Goal: Book appointment/travel/reservation

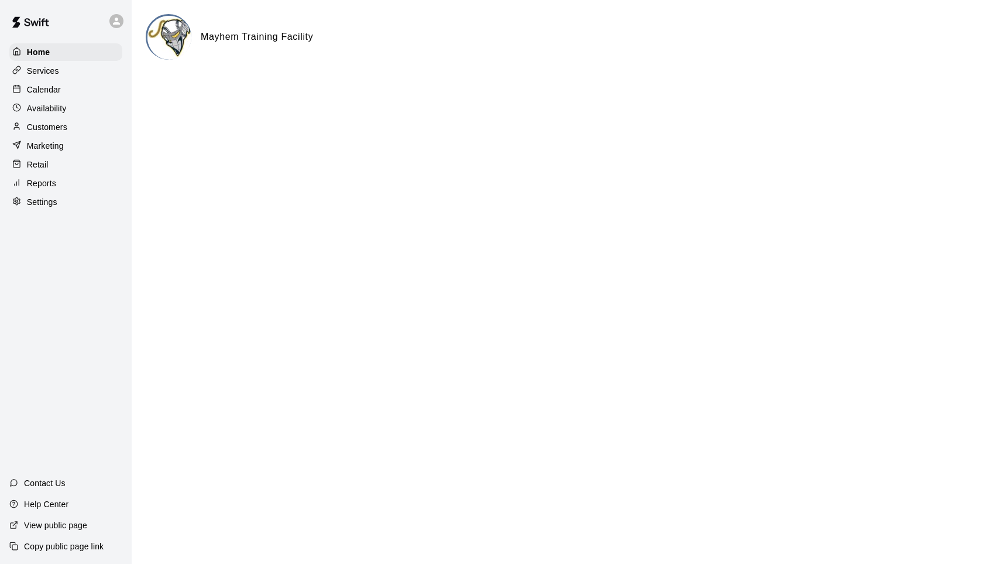
click at [52, 105] on p "Availability" at bounding box center [47, 108] width 40 height 12
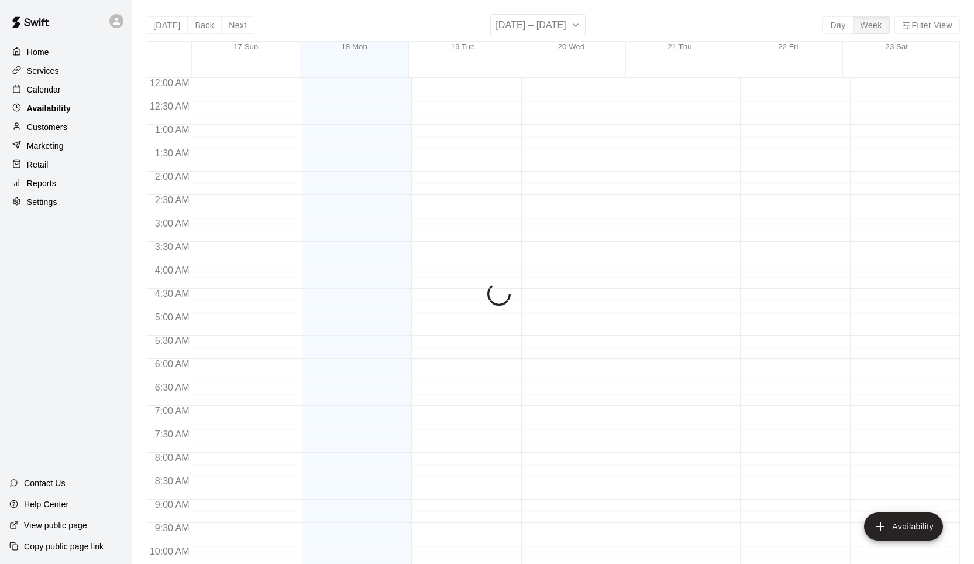
scroll to position [625, 0]
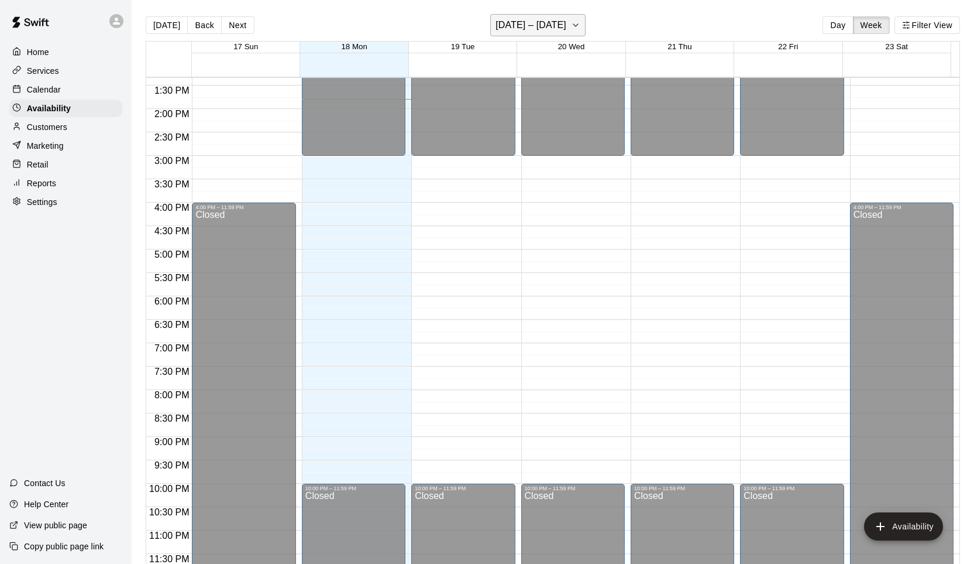
click at [562, 22] on button "[DATE] – [DATE]" at bounding box center [537, 25] width 95 height 22
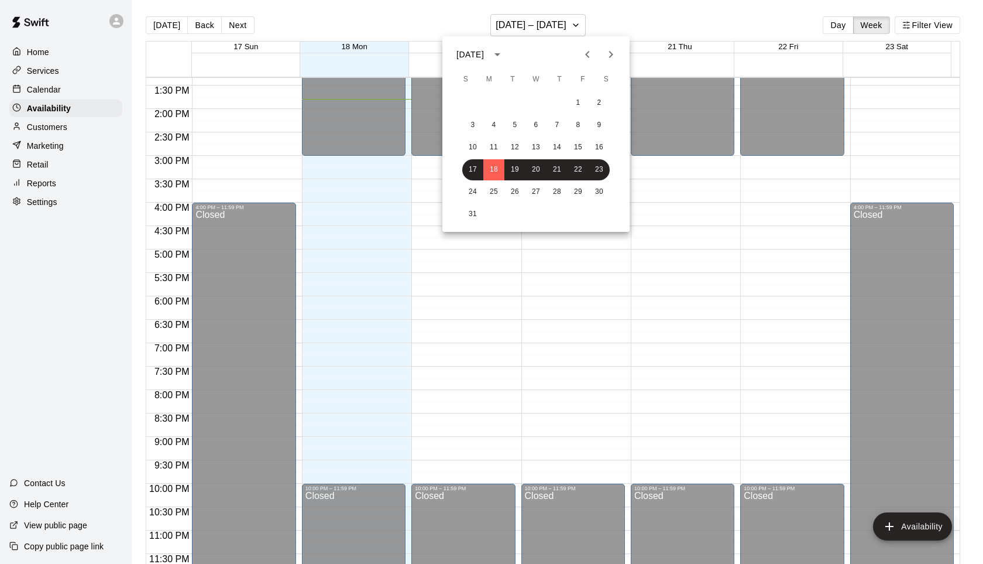
click at [608, 54] on icon "Next month" at bounding box center [611, 54] width 14 height 14
click at [579, 121] on button "12" at bounding box center [578, 125] width 21 height 21
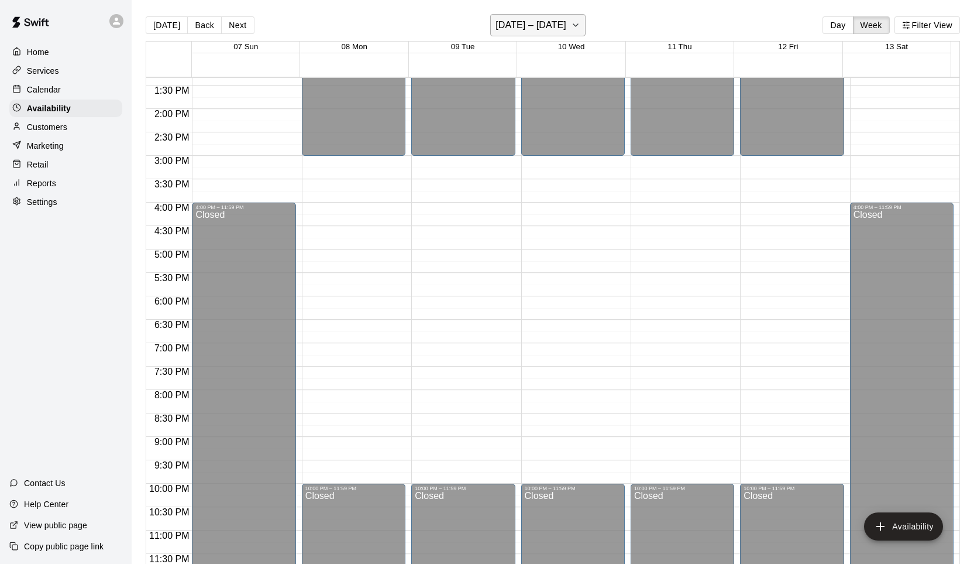
click at [581, 25] on icon "button" at bounding box center [575, 25] width 9 height 14
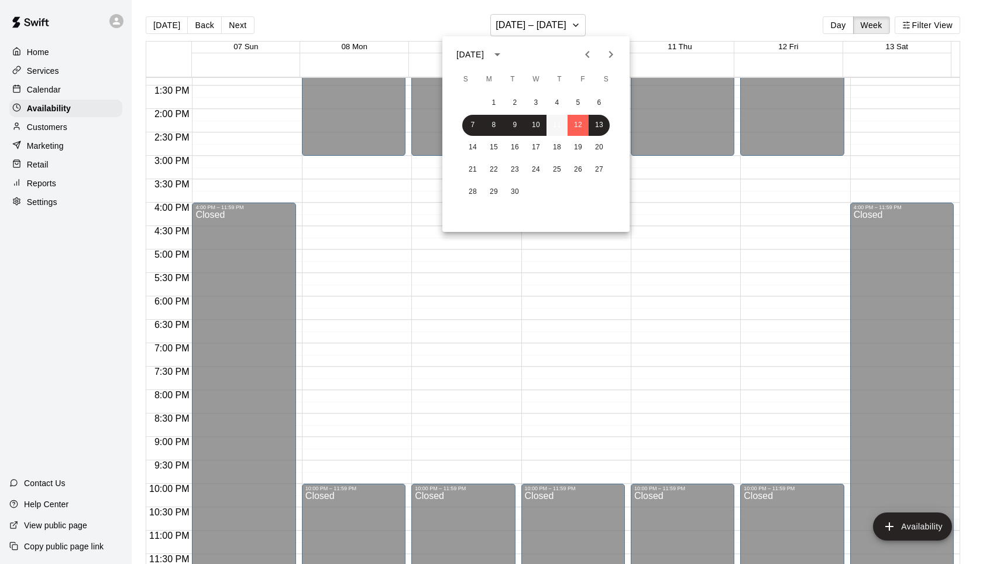
click at [558, 121] on button "11" at bounding box center [557, 125] width 21 height 21
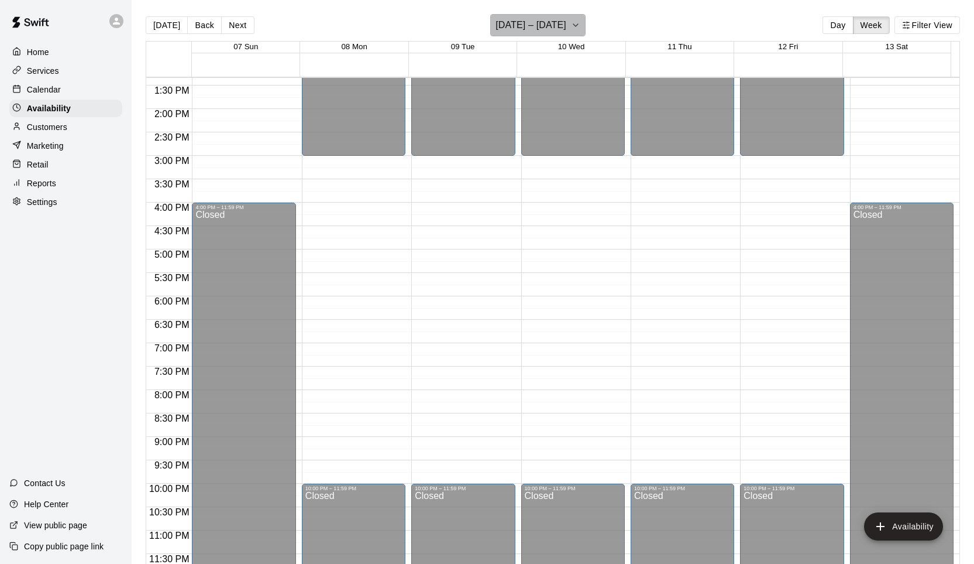
click at [578, 26] on icon "button" at bounding box center [575, 25] width 9 height 14
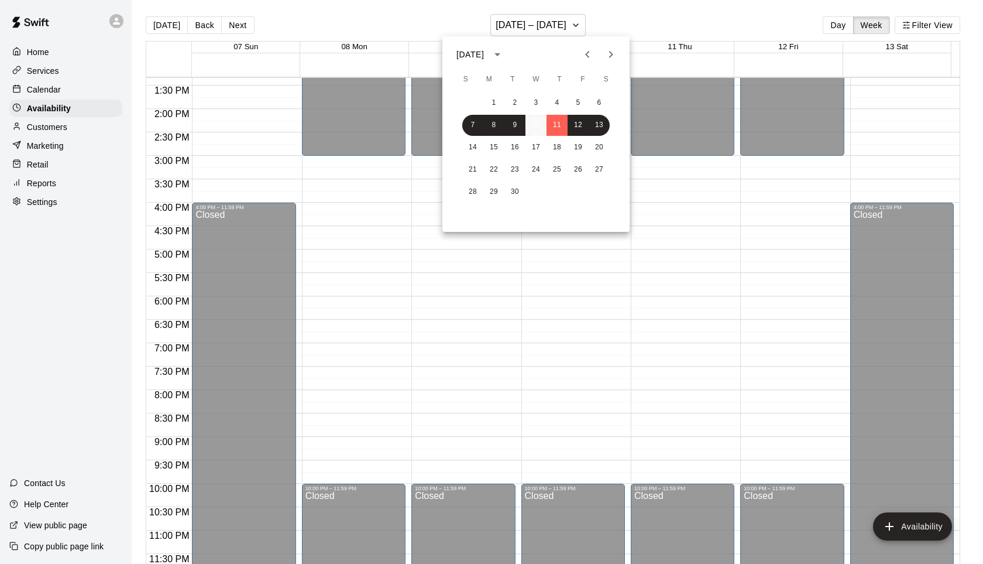
click at [538, 124] on button "10" at bounding box center [536, 125] width 21 height 21
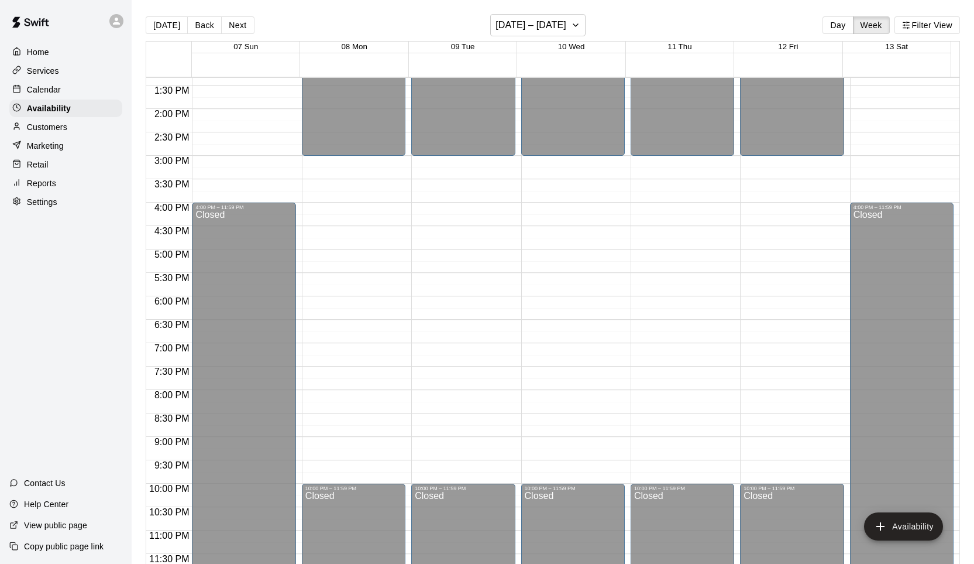
click at [36, 89] on p "Calendar" at bounding box center [44, 90] width 34 height 12
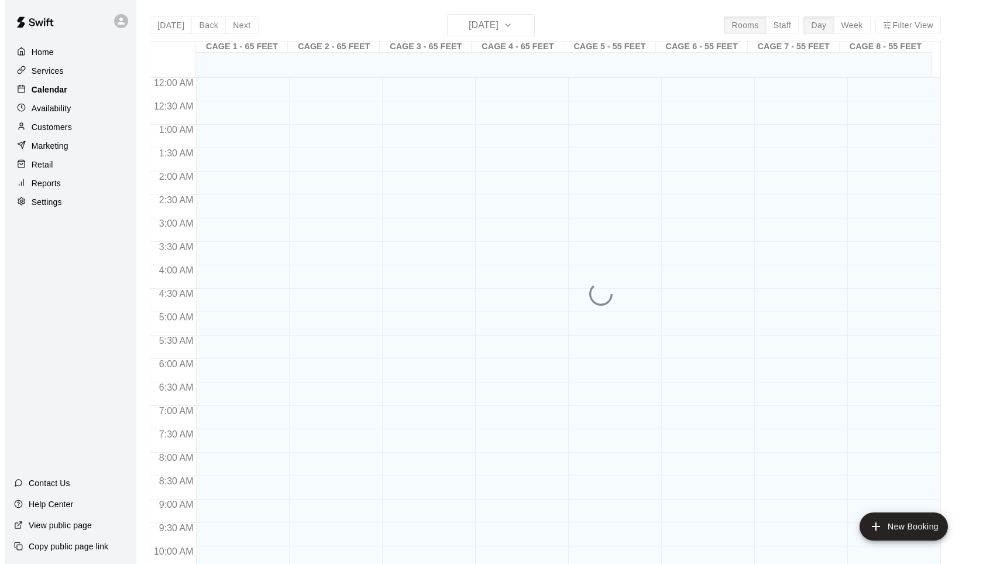
scroll to position [589, 0]
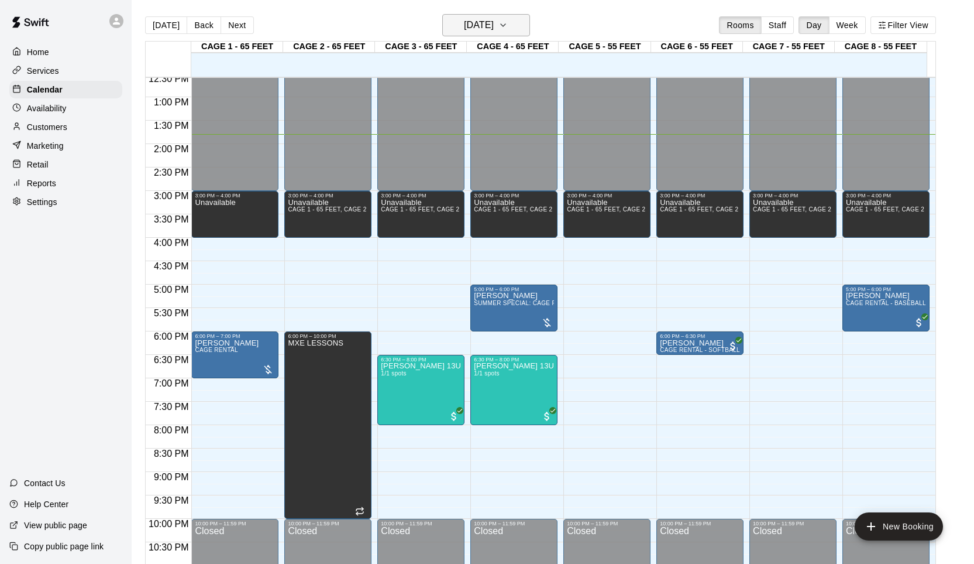
click at [508, 21] on icon "button" at bounding box center [503, 25] width 9 height 14
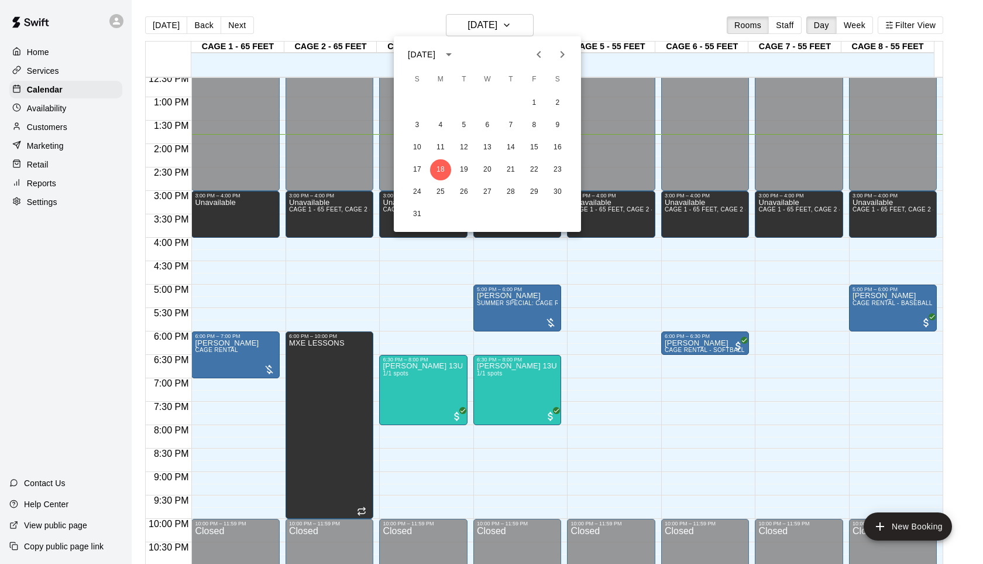
click at [559, 57] on icon "Next month" at bounding box center [562, 54] width 14 height 14
click at [468, 148] on button "16" at bounding box center [464, 147] width 21 height 21
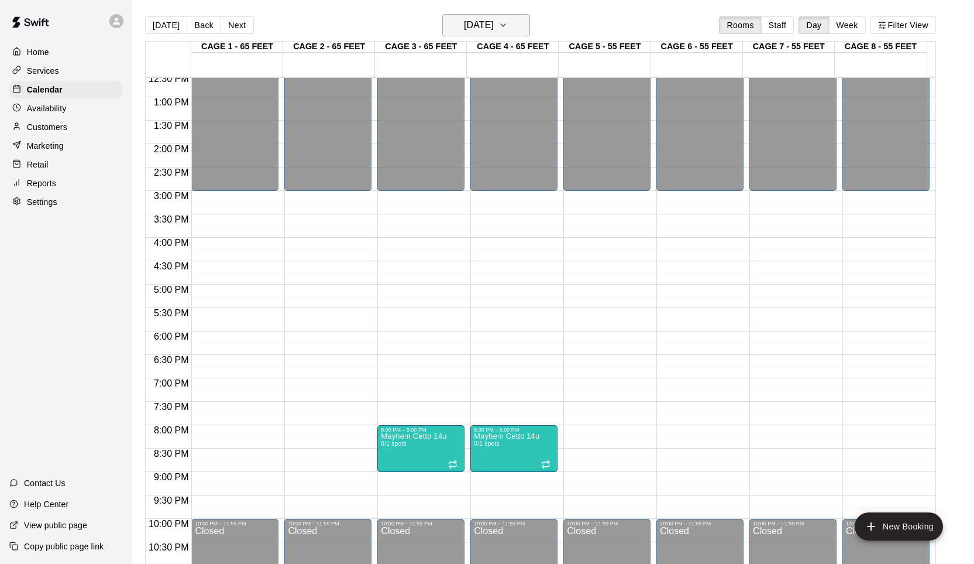
click at [508, 24] on icon "button" at bounding box center [503, 25] width 9 height 14
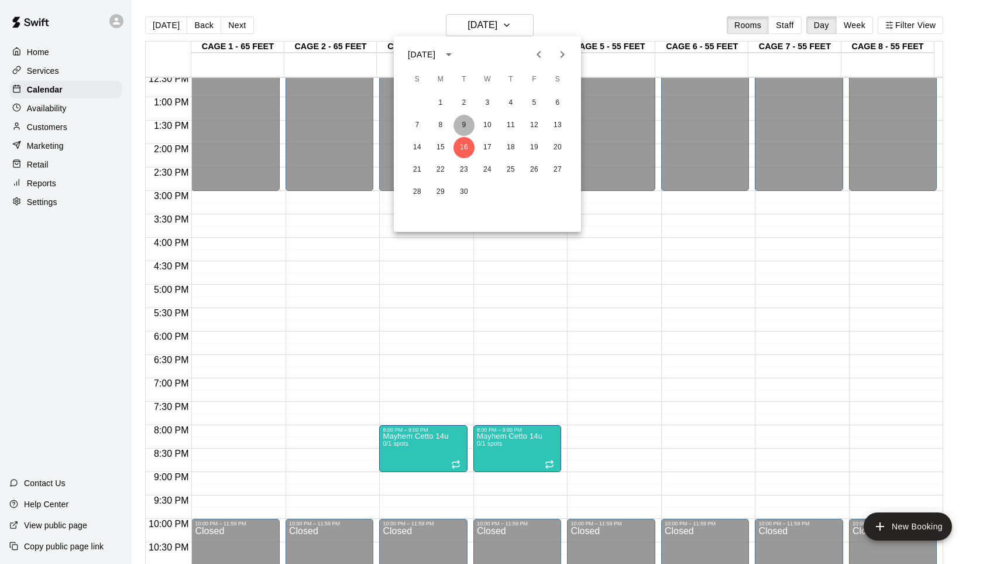
click at [464, 125] on button "9" at bounding box center [464, 125] width 21 height 21
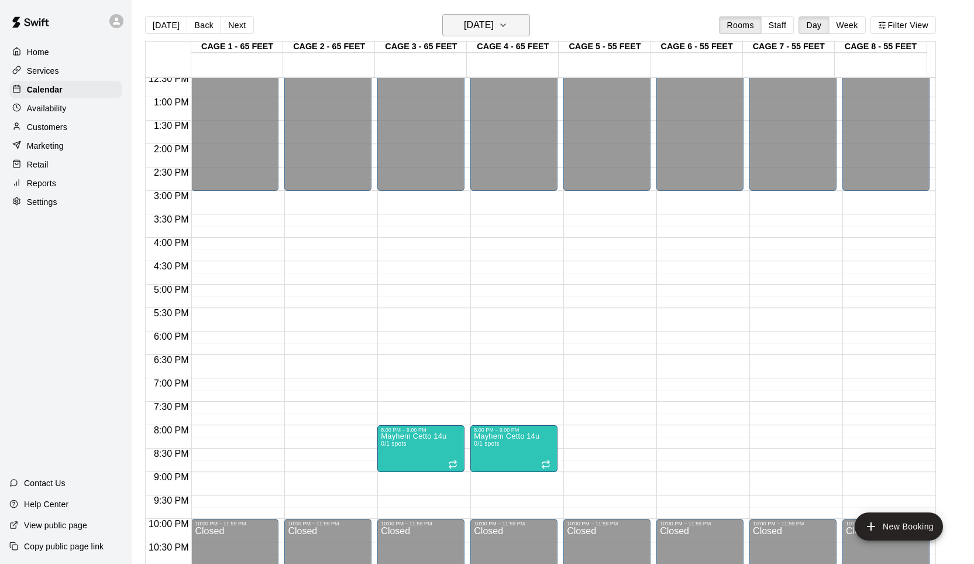
click at [506, 25] on icon "button" at bounding box center [503, 25] width 5 height 2
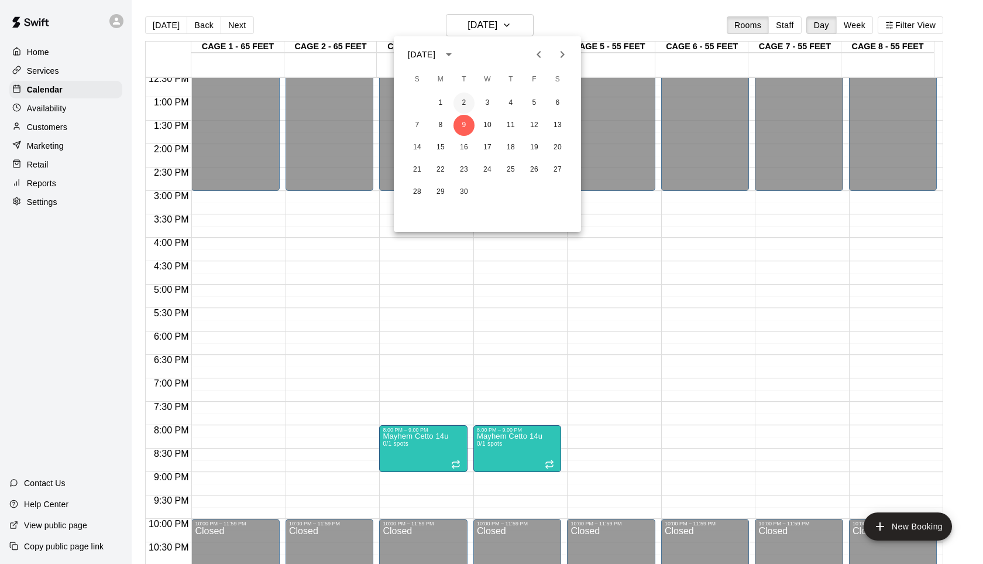
click at [466, 101] on button "2" at bounding box center [464, 102] width 21 height 21
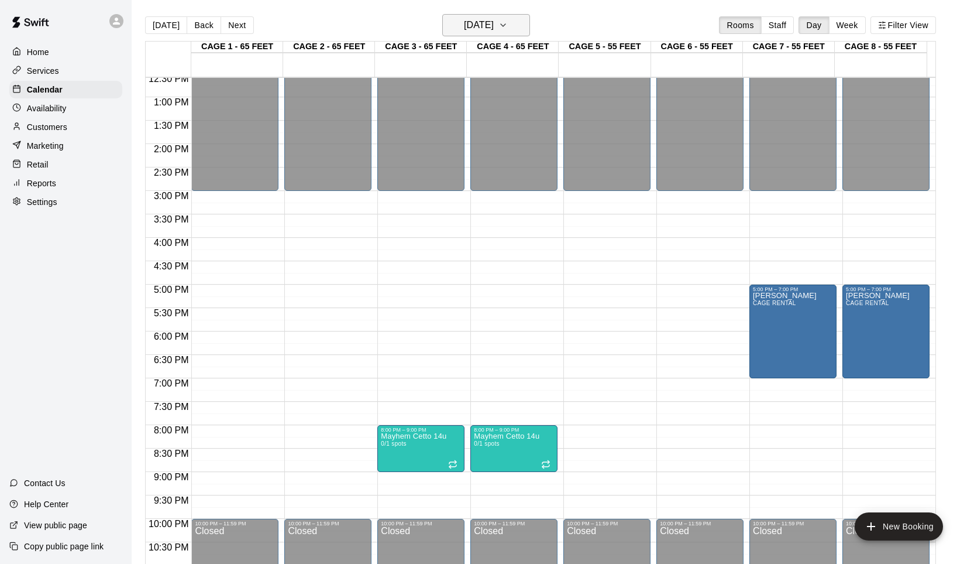
click at [508, 27] on icon "button" at bounding box center [503, 25] width 9 height 14
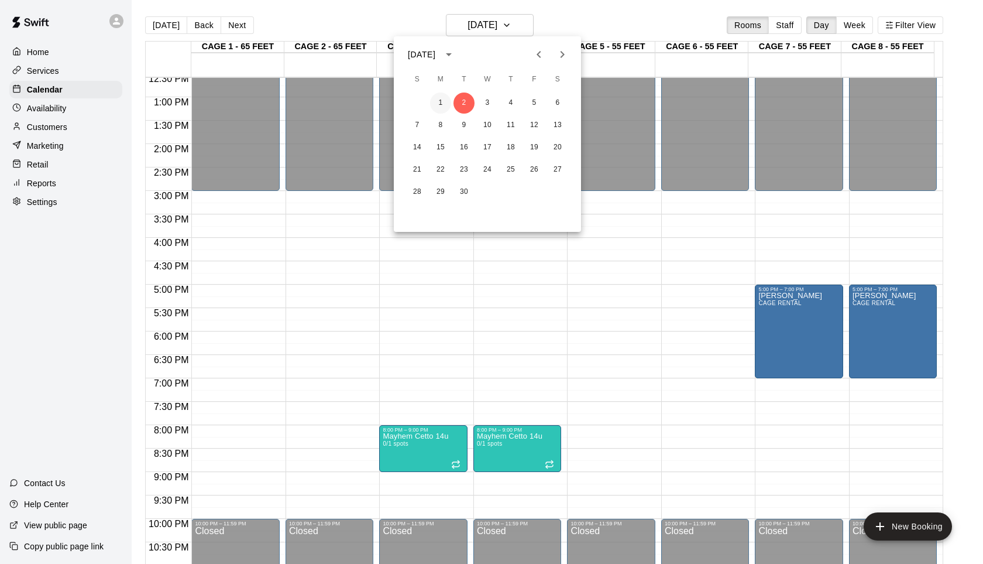
click at [440, 104] on button "1" at bounding box center [440, 102] width 21 height 21
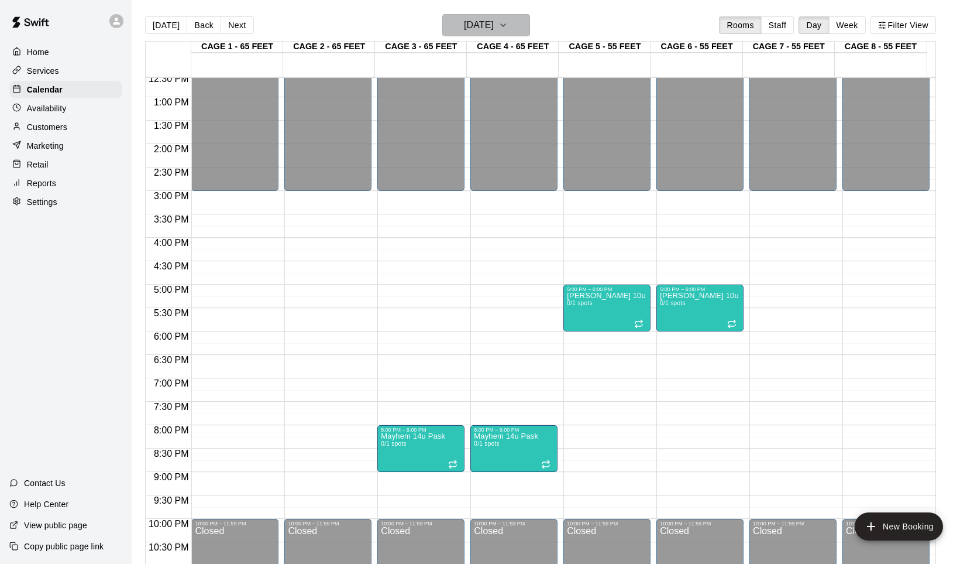
click at [508, 25] on icon "button" at bounding box center [503, 25] width 9 height 14
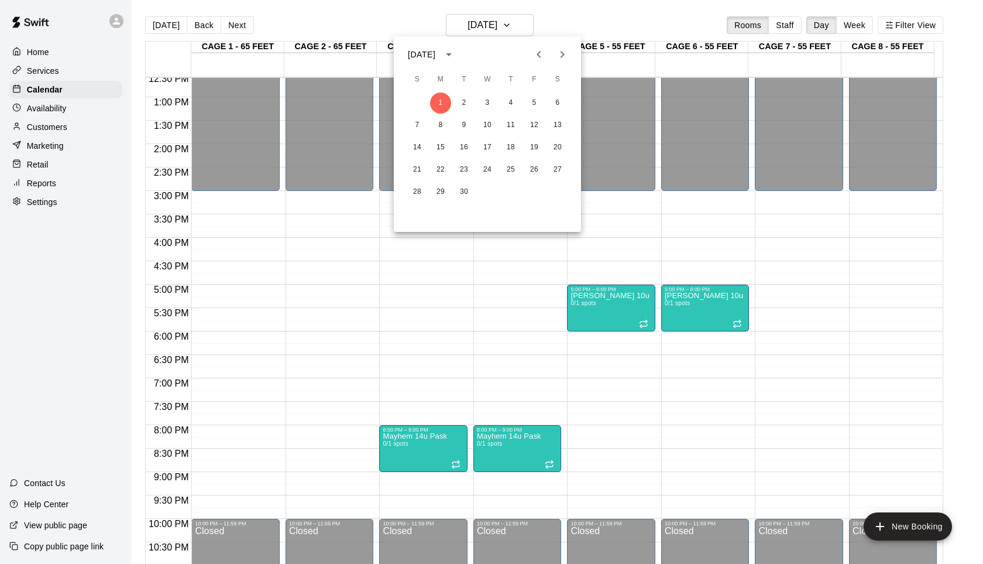
click at [565, 61] on button "Next month" at bounding box center [562, 54] width 23 height 23
click at [537, 56] on icon "Previous month" at bounding box center [539, 54] width 14 height 14
click at [575, 21] on div at bounding box center [491, 282] width 983 height 564
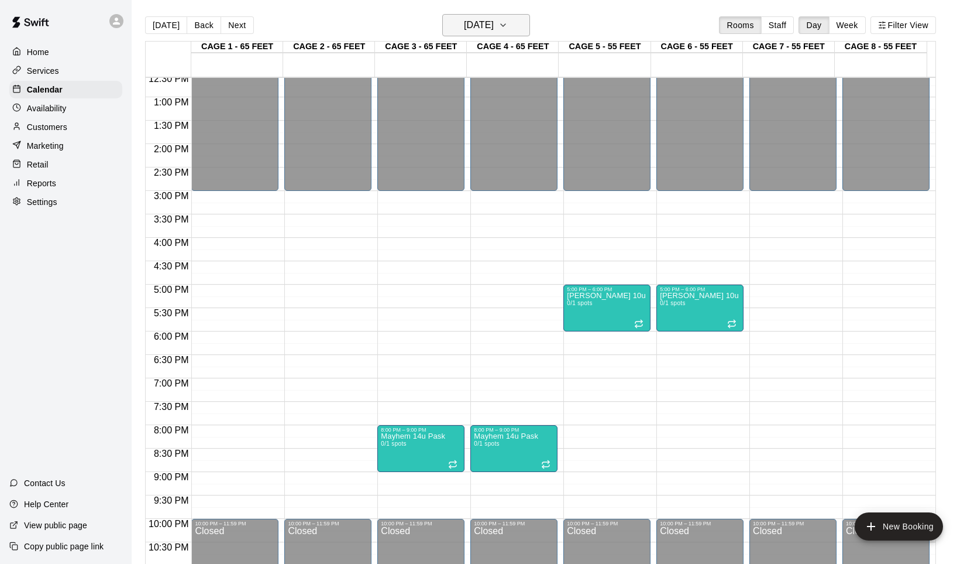
click at [508, 22] on icon "button" at bounding box center [503, 25] width 9 height 14
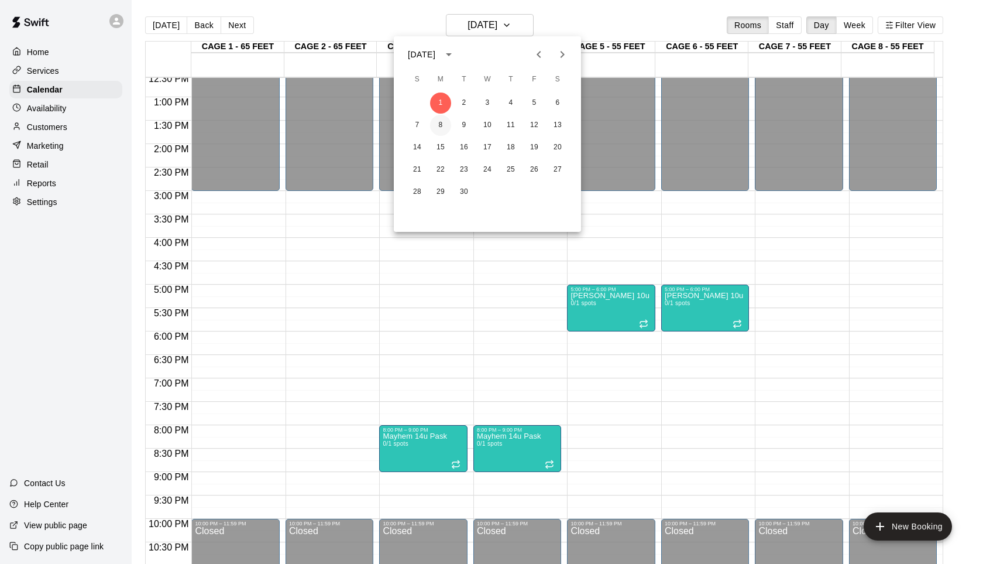
click at [438, 121] on button "8" at bounding box center [440, 125] width 21 height 21
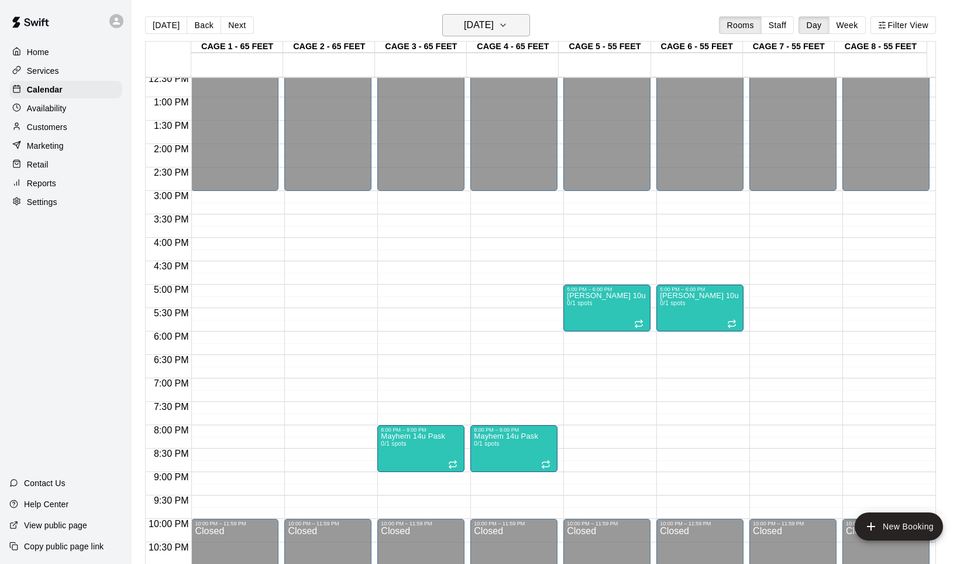
click at [508, 30] on icon "button" at bounding box center [503, 25] width 9 height 14
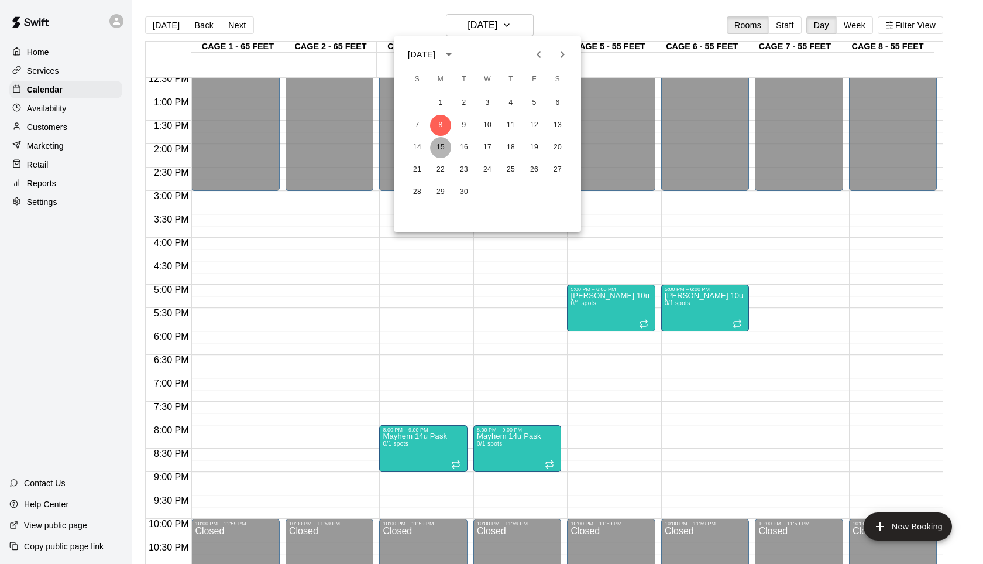
click at [440, 145] on button "15" at bounding box center [440, 147] width 21 height 21
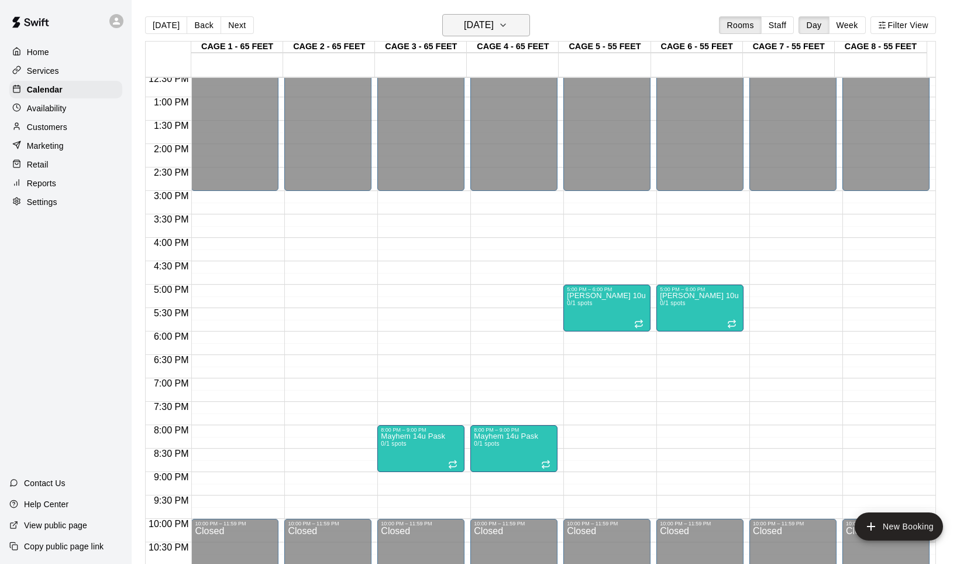
click at [508, 29] on icon "button" at bounding box center [503, 25] width 9 height 14
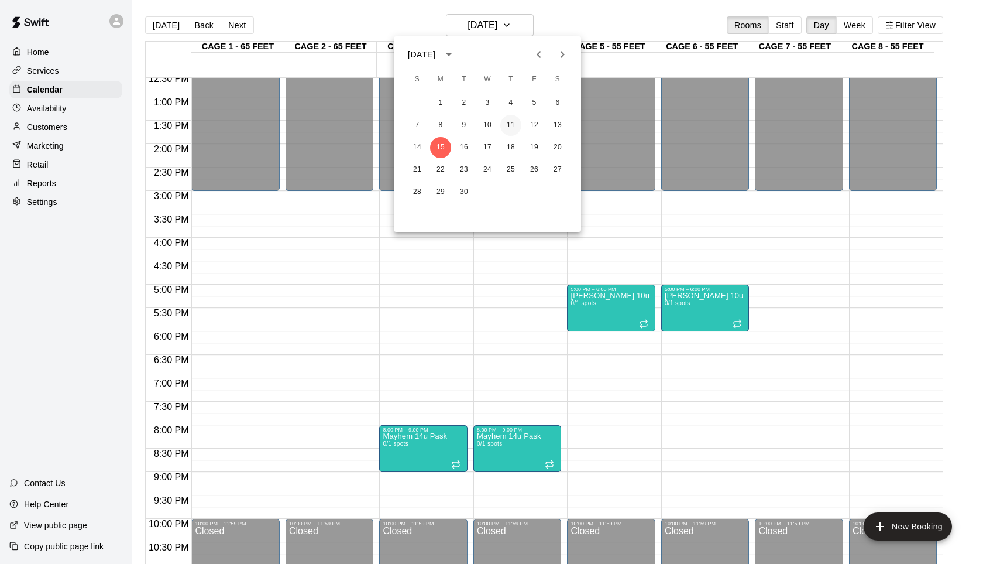
click at [513, 118] on button "11" at bounding box center [510, 125] width 21 height 21
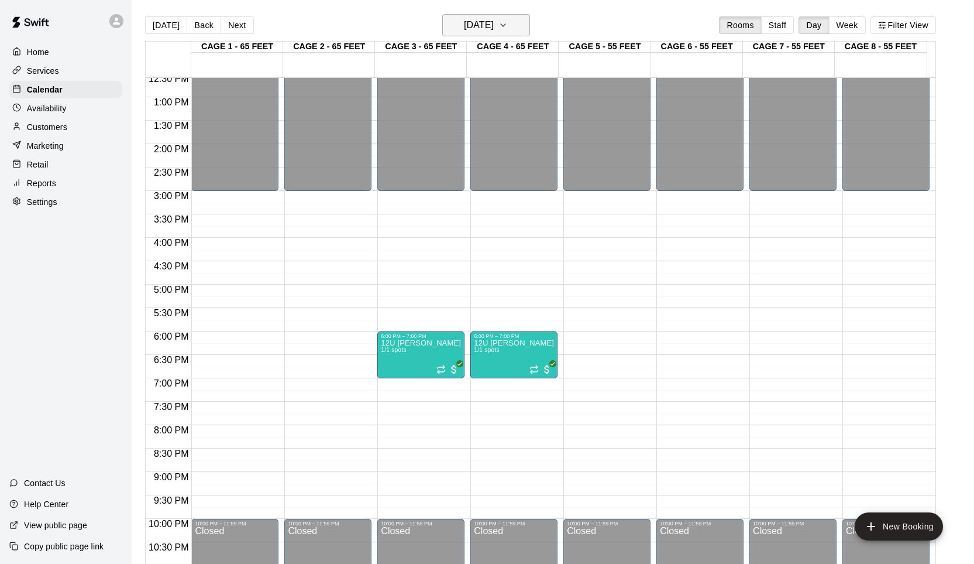
click at [506, 25] on icon "button" at bounding box center [503, 25] width 5 height 2
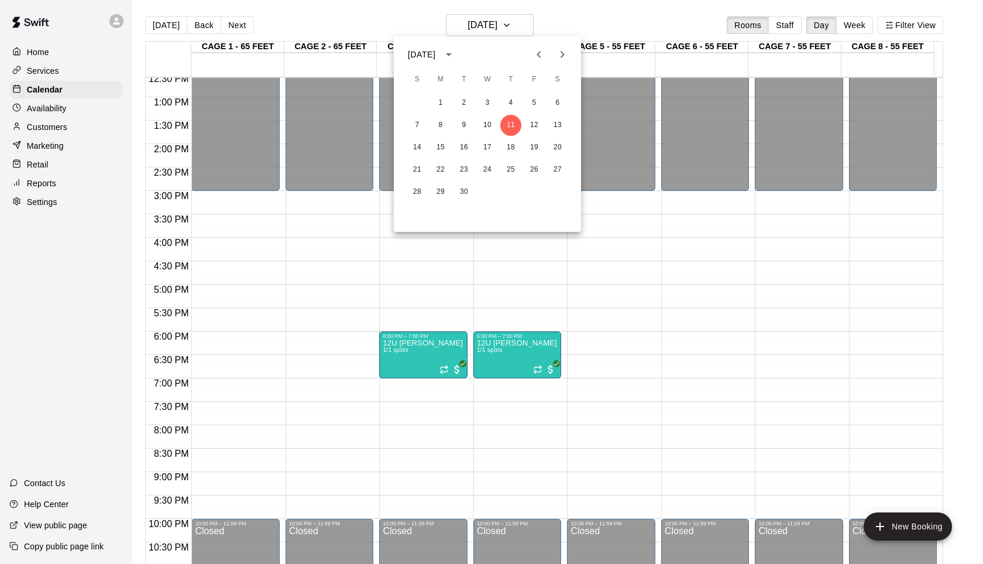
click at [524, 22] on div at bounding box center [491, 282] width 983 height 564
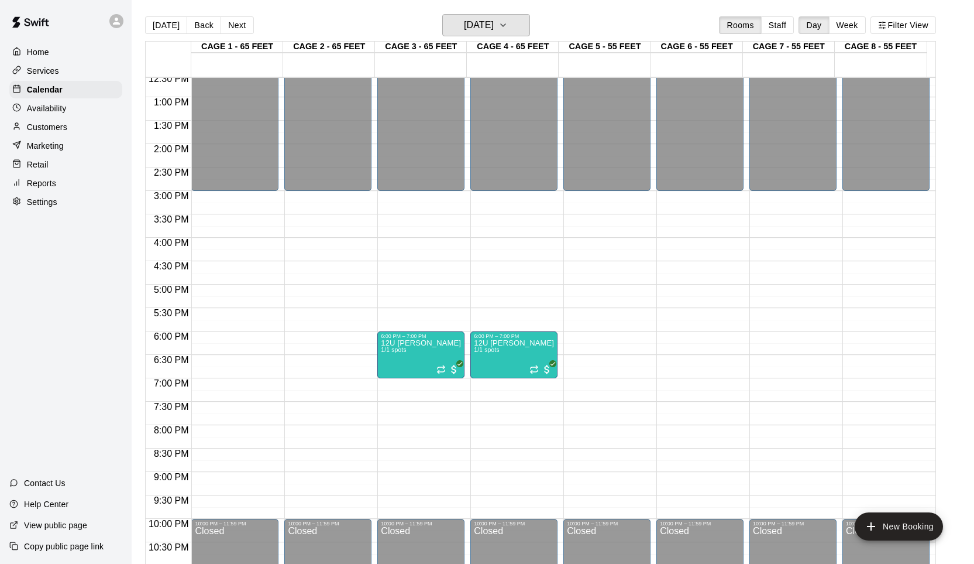
click at [508, 22] on icon "button" at bounding box center [503, 25] width 9 height 14
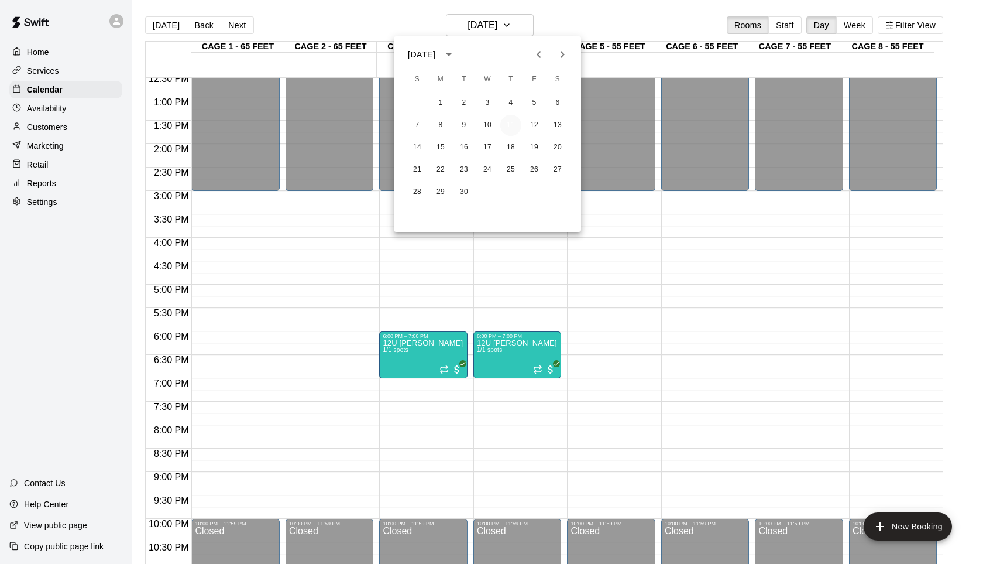
click at [513, 126] on button "11" at bounding box center [510, 125] width 21 height 21
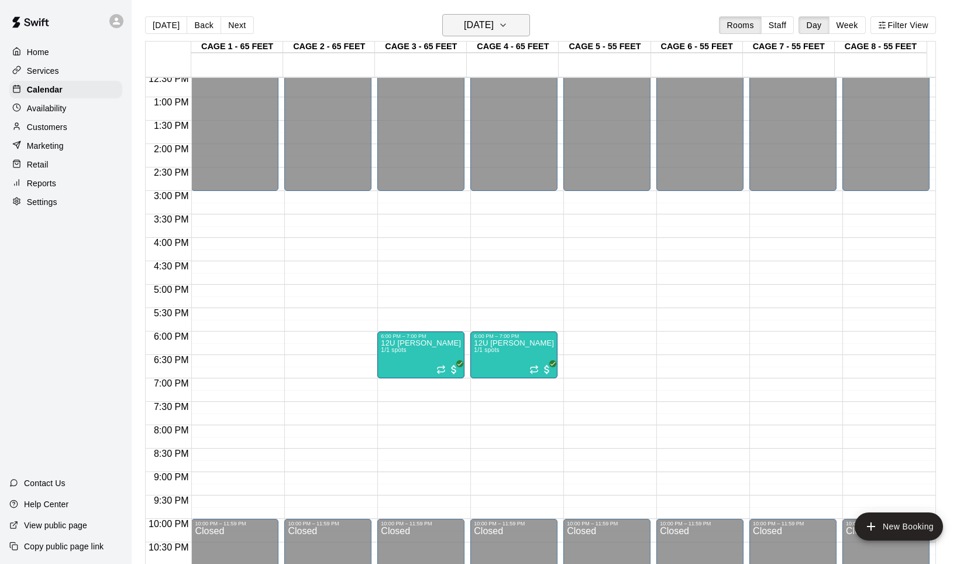
click at [508, 23] on icon "button" at bounding box center [503, 25] width 9 height 14
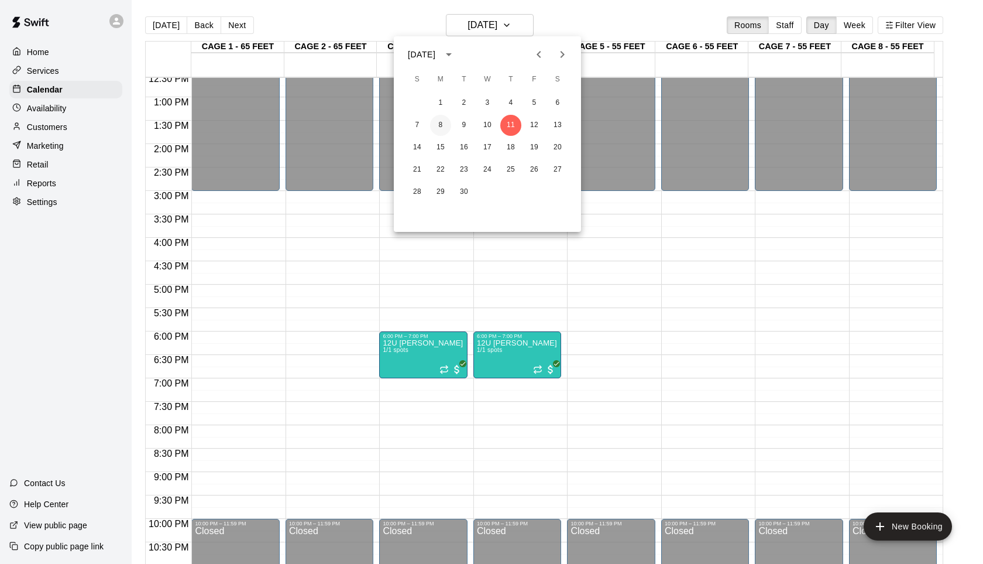
click at [441, 122] on button "8" at bounding box center [440, 125] width 21 height 21
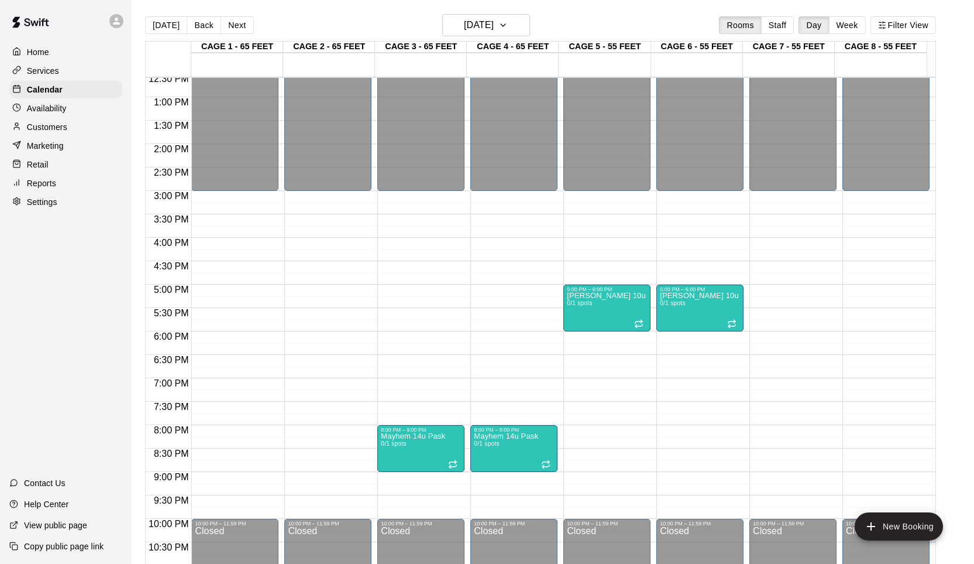
click at [435, 341] on div "12:00 AM – 3:00 PM Closed 8:00 PM – 9:00 PM Mayhem 14u Pask 0/1 spots 10:00 PM …" at bounding box center [420, 51] width 87 height 1124
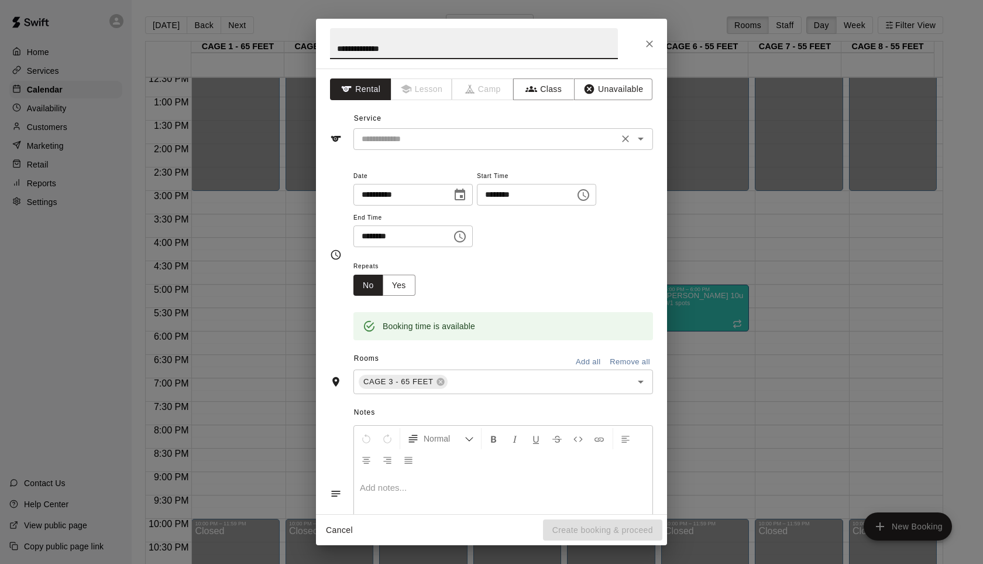
type input "**********"
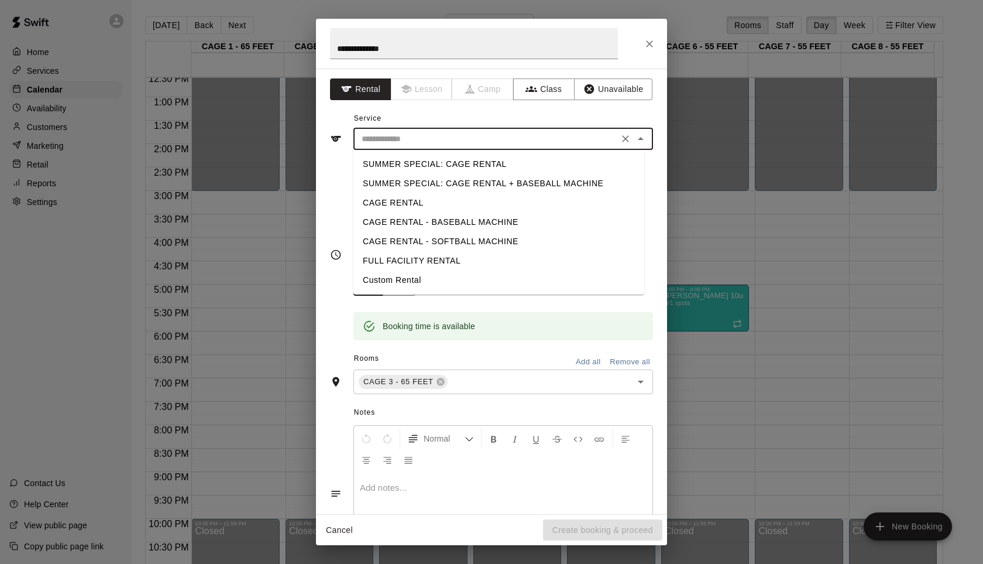
click at [472, 143] on input "text" at bounding box center [486, 139] width 258 height 15
click at [411, 200] on li "CAGE RENTAL" at bounding box center [498, 202] width 291 height 19
type input "**********"
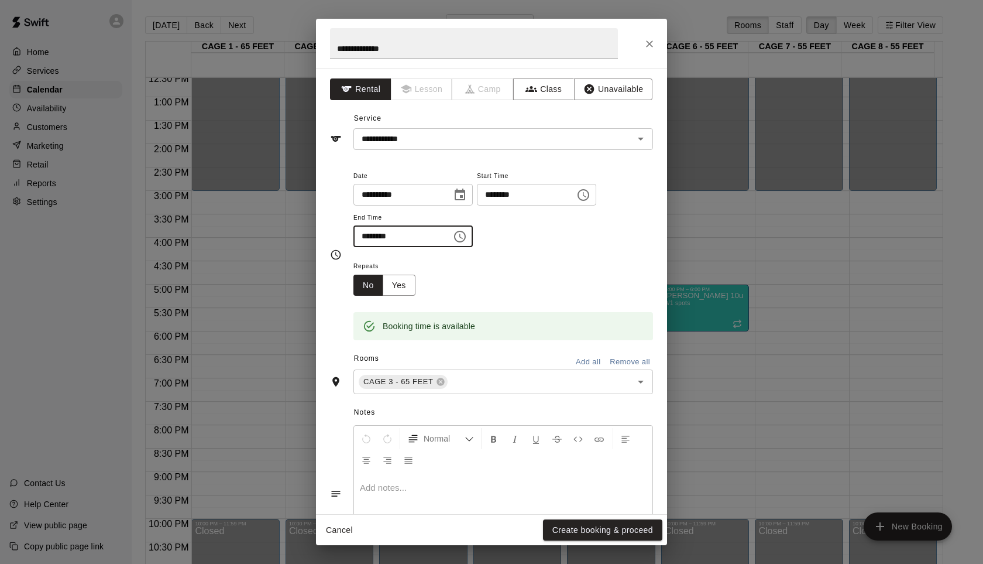
click at [371, 237] on input "********" at bounding box center [398, 236] width 90 height 22
type input "********"
click at [396, 284] on button "Yes" at bounding box center [399, 285] width 33 height 22
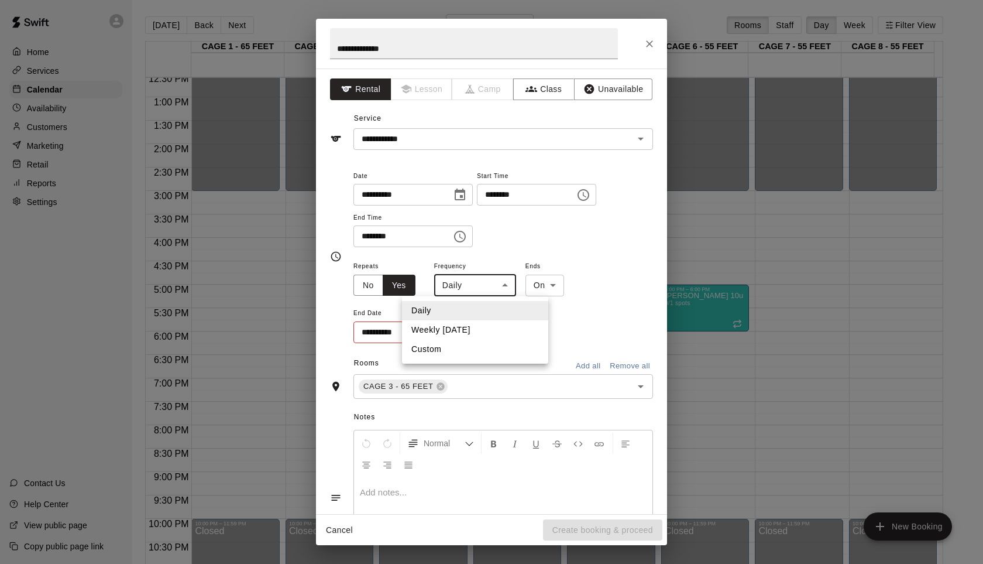
click at [511, 284] on body "Home Services Calendar Availability Customers Marketing Retail Reports Settings…" at bounding box center [491, 291] width 983 height 582
click at [466, 327] on li "Weekly [DATE]" at bounding box center [475, 329] width 146 height 19
type input "******"
click at [464, 331] on icon "Choose date" at bounding box center [458, 332] width 14 height 14
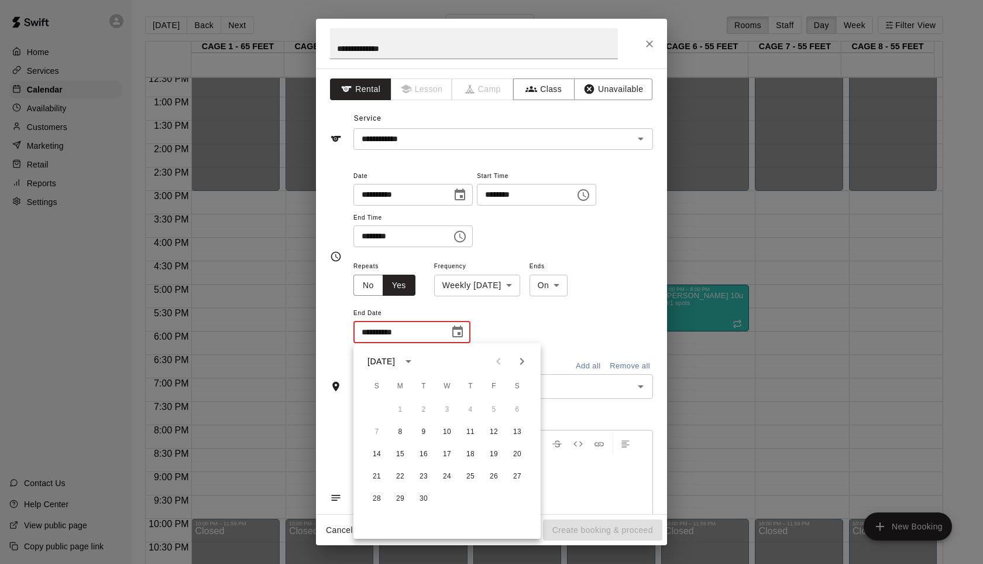
click at [523, 361] on icon "Next month" at bounding box center [522, 361] width 4 height 7
click at [403, 497] on button "27" at bounding box center [400, 498] width 21 height 21
type input "**********"
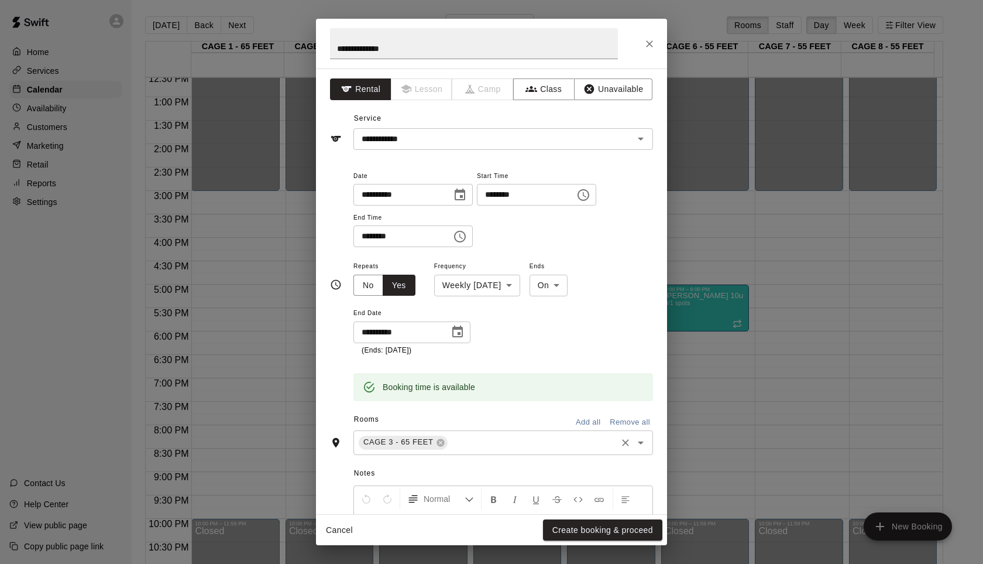
click at [634, 440] on icon "Open" at bounding box center [641, 442] width 14 height 14
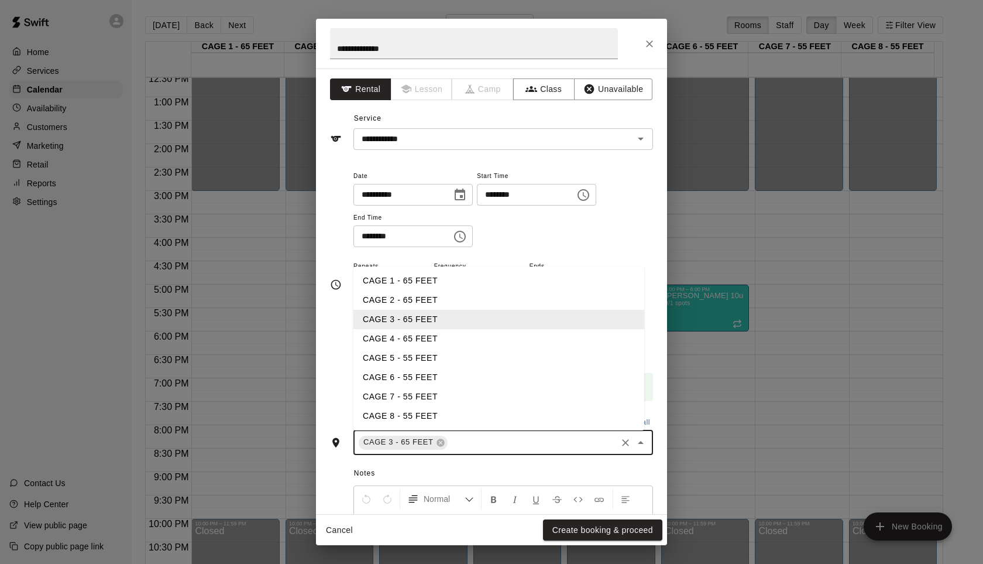
click at [431, 341] on li "CAGE 4 - 65 FEET" at bounding box center [498, 338] width 291 height 19
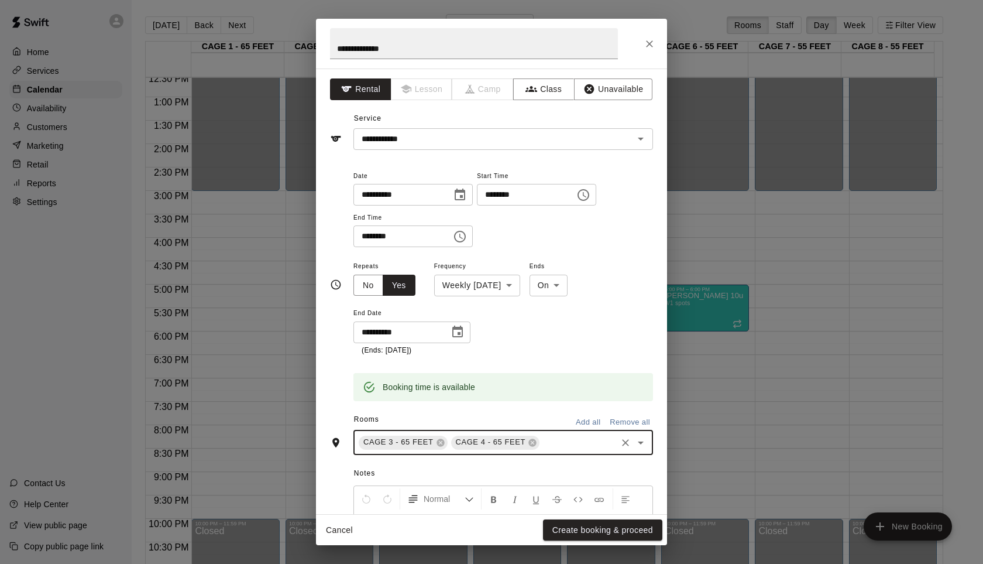
click at [634, 447] on icon "Open" at bounding box center [641, 442] width 14 height 14
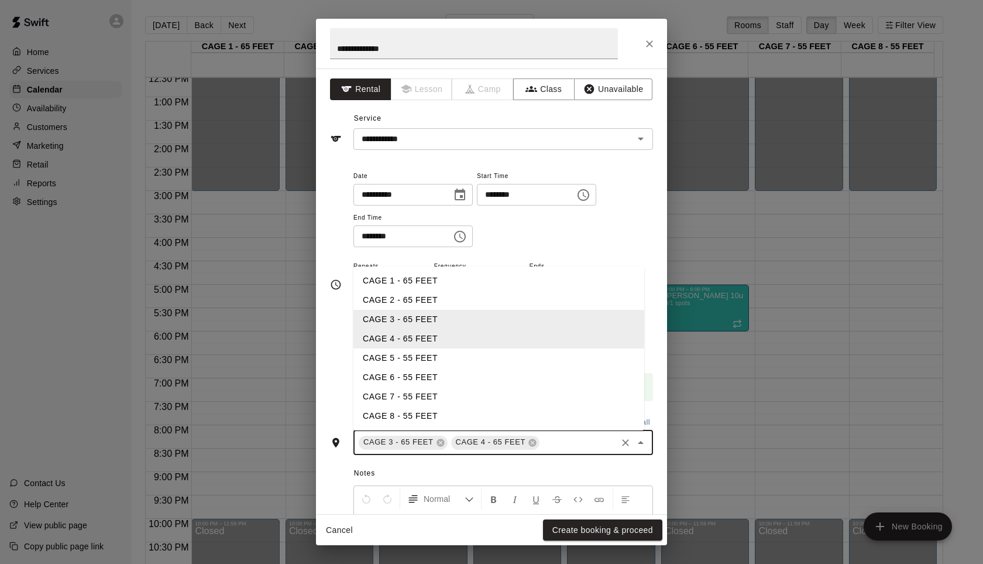
click at [408, 359] on li "CAGE 5 - 55 FEET" at bounding box center [498, 357] width 291 height 19
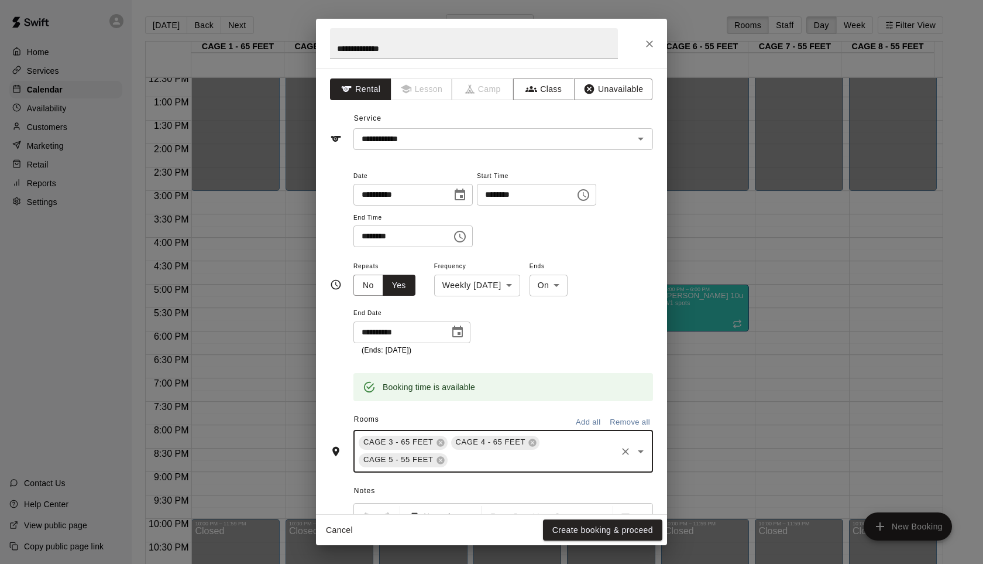
click at [636, 456] on icon "Open" at bounding box center [641, 451] width 14 height 14
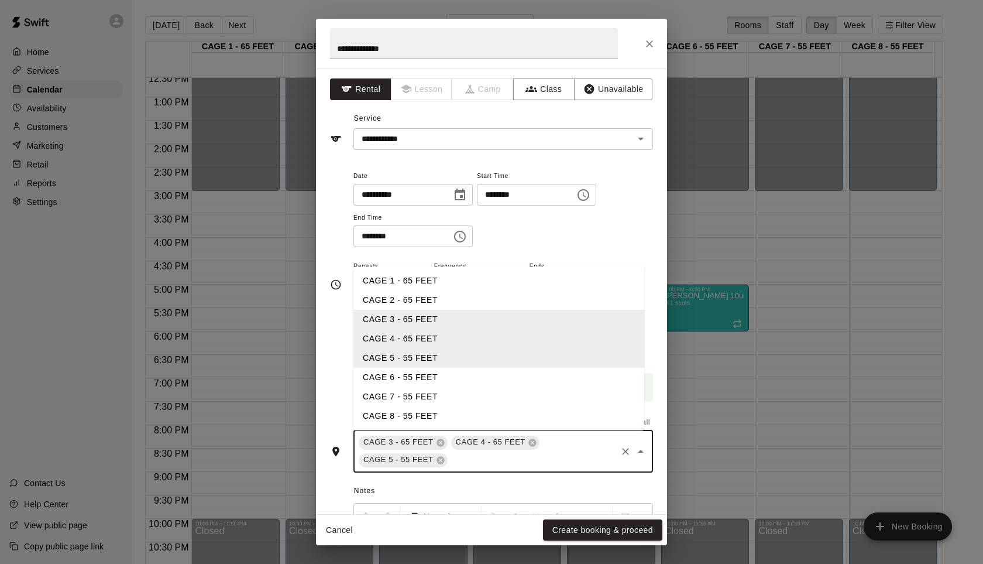
click at [423, 378] on li "CAGE 6 - 55 FEET" at bounding box center [498, 377] width 291 height 19
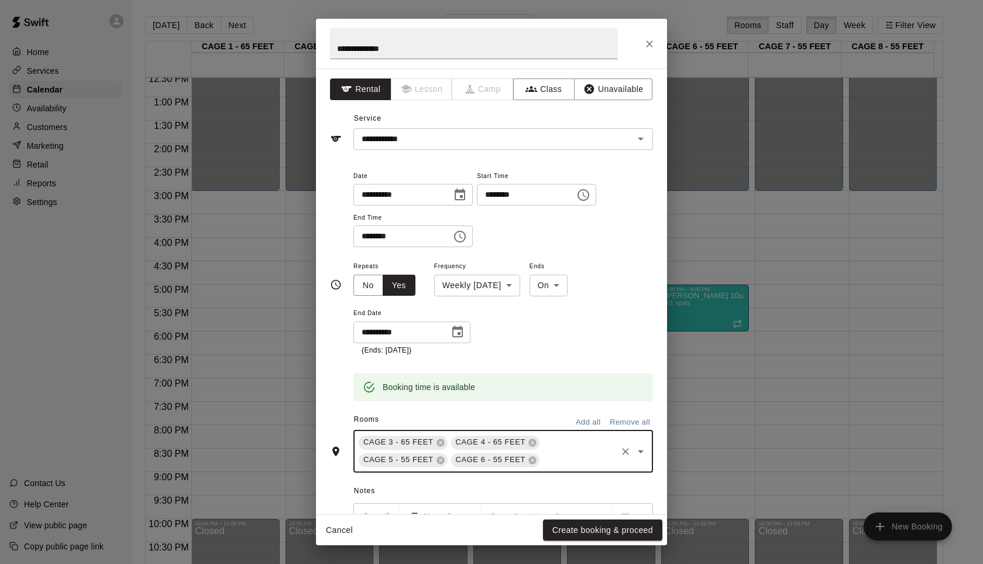
click at [578, 323] on div "**********" at bounding box center [503, 307] width 300 height 97
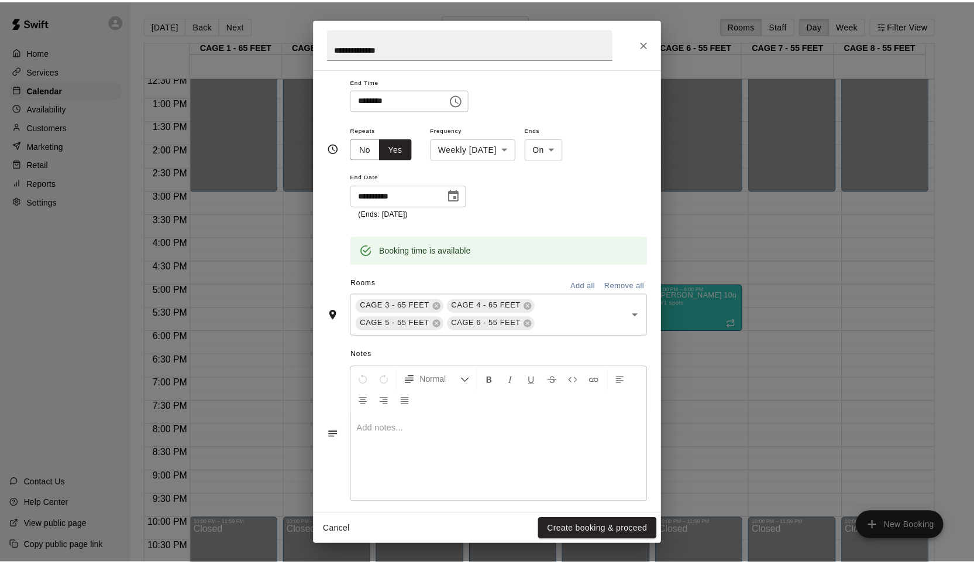
scroll to position [147, 0]
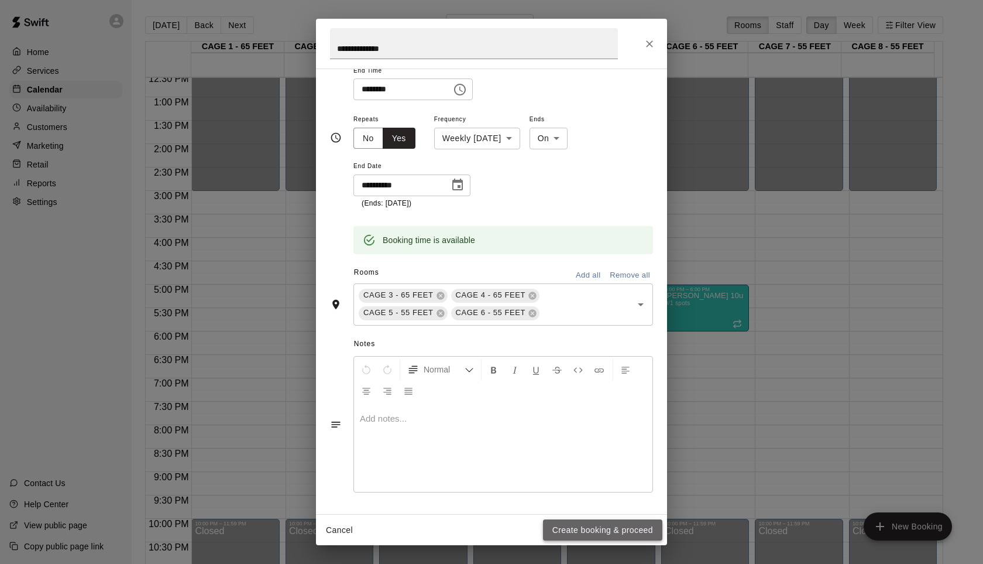
click at [574, 528] on button "Create booking & proceed" at bounding box center [602, 530] width 119 height 22
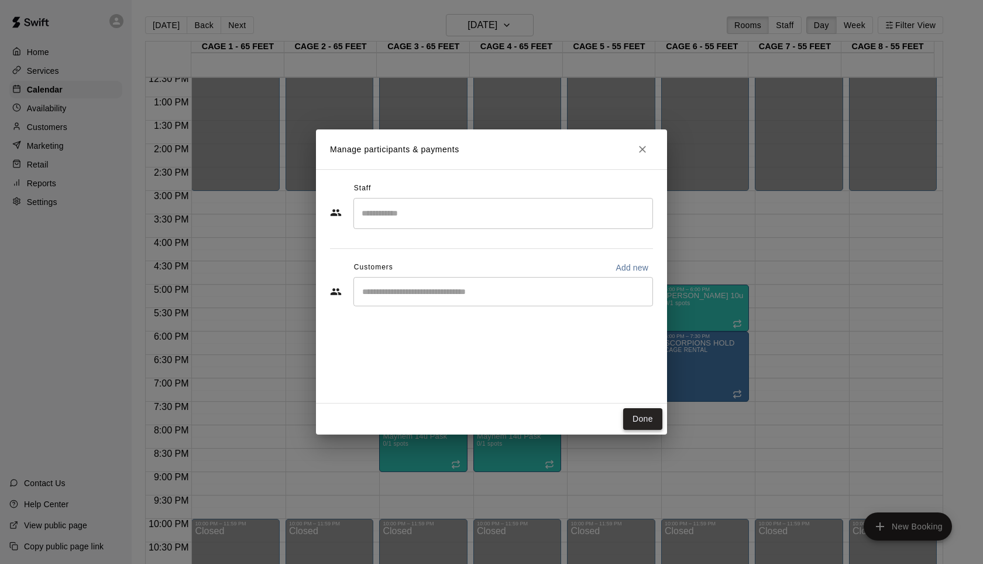
click at [631, 424] on button "Done" at bounding box center [642, 419] width 39 height 22
